Goal: Information Seeking & Learning: Learn about a topic

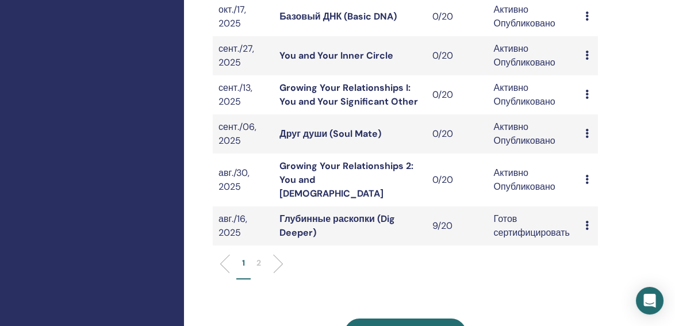
scroll to position [366, 0]
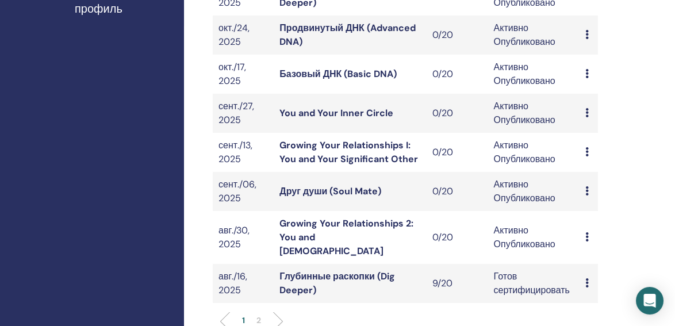
click at [321, 217] on link "Growing Your Relationships 2: You and [DEMOGRAPHIC_DATA]" at bounding box center [346, 237] width 134 height 40
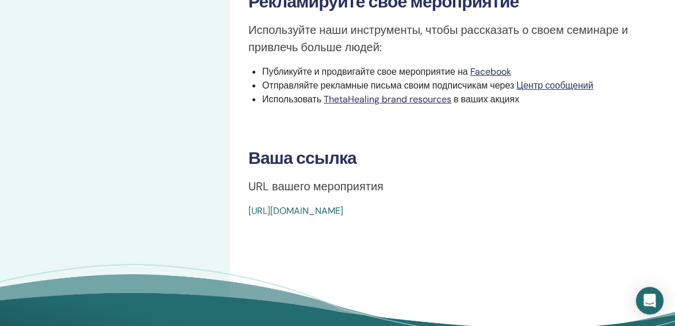
scroll to position [470, 0]
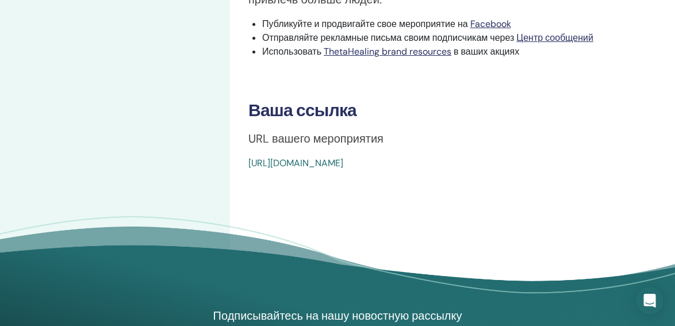
drag, startPoint x: 247, startPoint y: 149, endPoint x: 517, endPoint y: 159, distance: 269.8
copy link "[URL][DOMAIN_NAME]"
drag, startPoint x: 411, startPoint y: 149, endPoint x: 292, endPoint y: 149, distance: 119.0
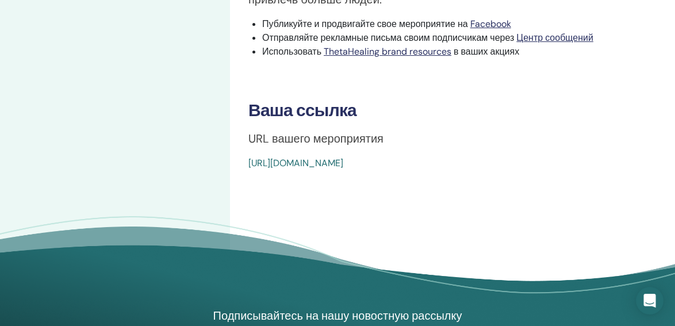
drag, startPoint x: 268, startPoint y: 147, endPoint x: 247, endPoint y: 149, distance: 21.5
drag, startPoint x: 252, startPoint y: 148, endPoint x: 242, endPoint y: 156, distance: 13.1
